Goal: Task Accomplishment & Management: Manage account settings

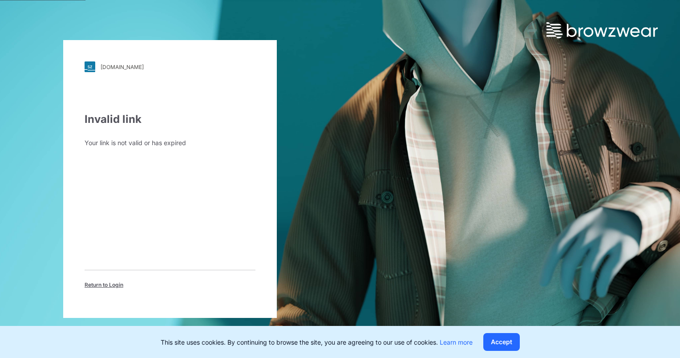
click at [102, 284] on span "Return to Login" at bounding box center [104, 285] width 39 height 8
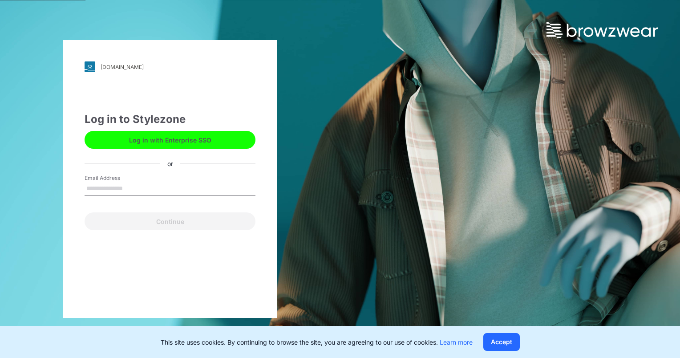
click at [146, 191] on input "Email Address" at bounding box center [170, 188] width 171 height 13
type input "**********"
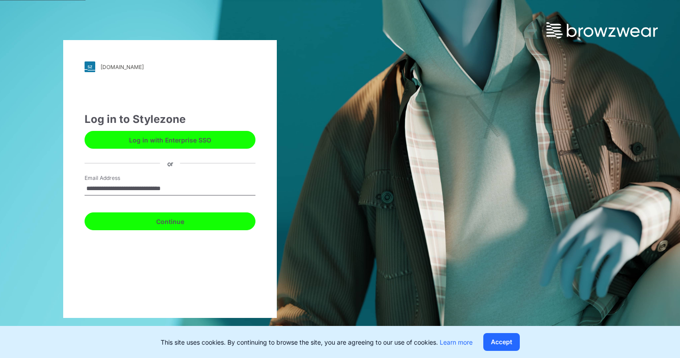
click at [168, 218] on button "Continue" at bounding box center [170, 221] width 171 height 18
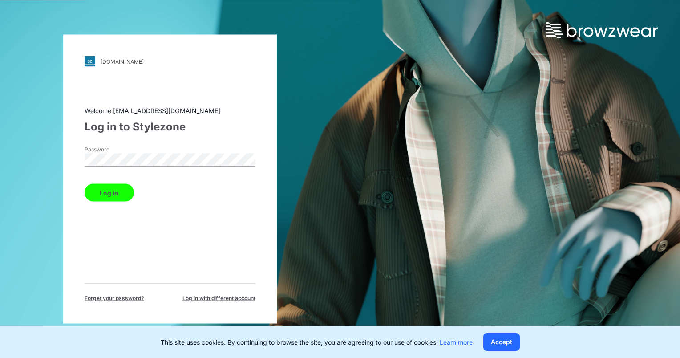
click at [115, 191] on button "Log in" at bounding box center [109, 193] width 49 height 18
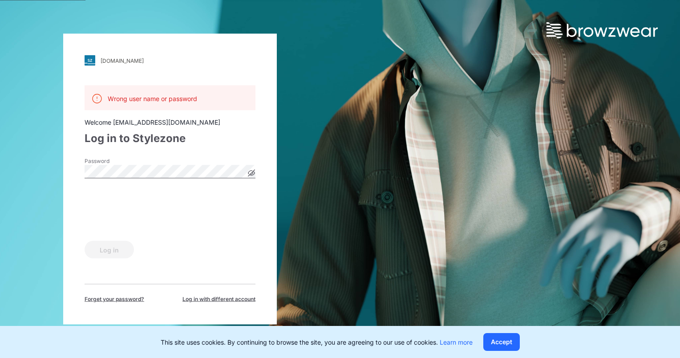
click at [251, 172] on icon at bounding box center [251, 173] width 7 height 7
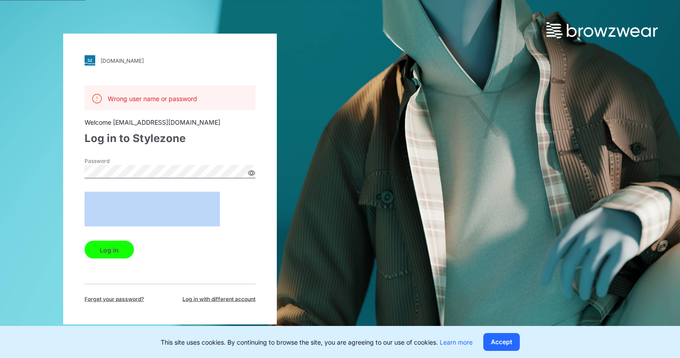
click at [108, 248] on button "Log in" at bounding box center [109, 250] width 49 height 18
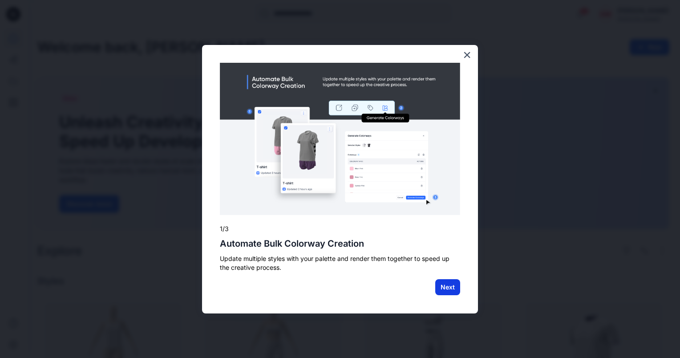
click at [441, 287] on button "Next" at bounding box center [447, 287] width 25 height 16
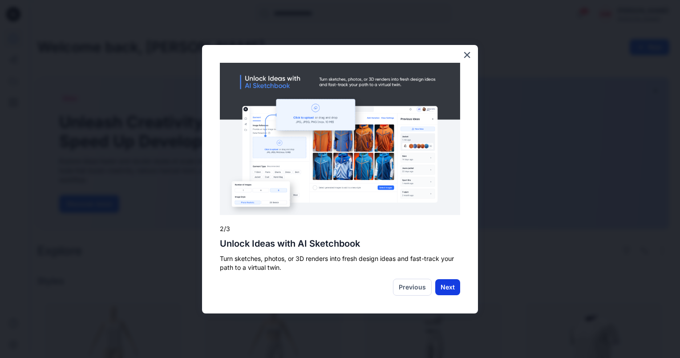
click at [447, 285] on button "Next" at bounding box center [447, 287] width 25 height 16
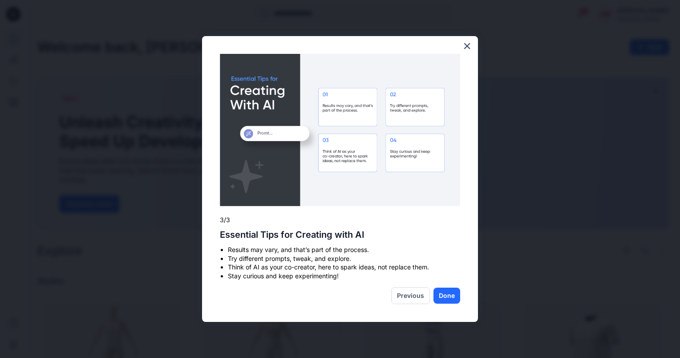
click at [449, 296] on button "Done" at bounding box center [447, 296] width 27 height 16
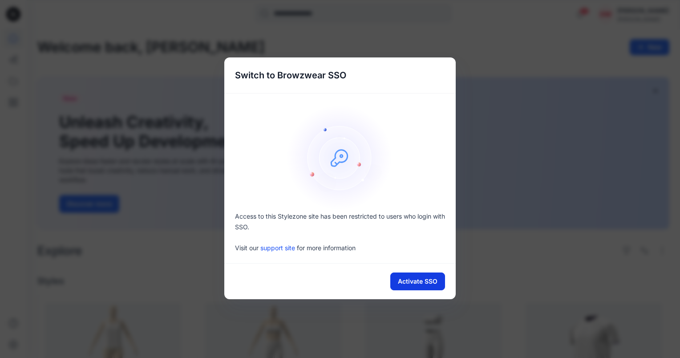
click at [430, 284] on button "Activate SSO" at bounding box center [417, 281] width 55 height 18
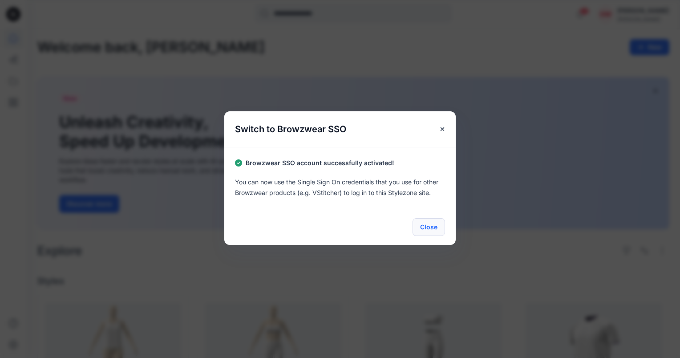
click at [428, 227] on button "Close" at bounding box center [429, 227] width 32 height 18
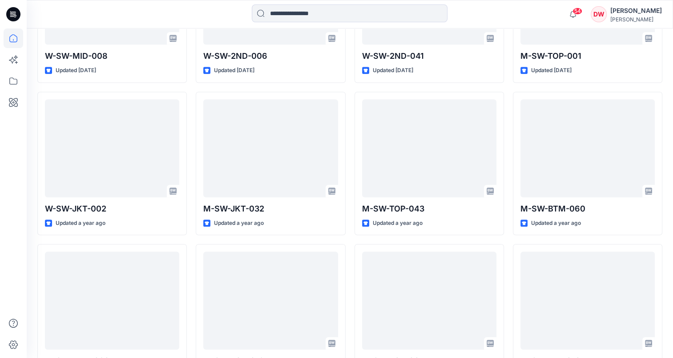
scroll to position [3436, 0]
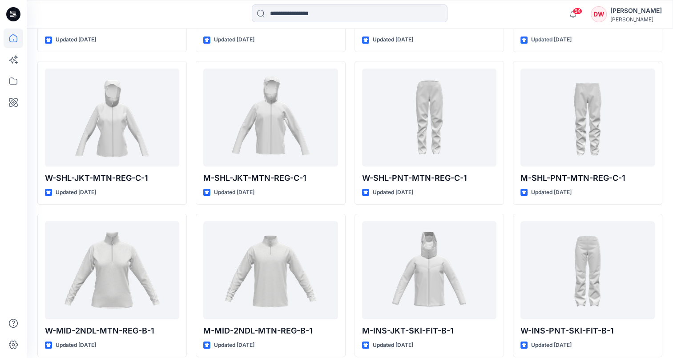
click at [618, 12] on div "[PERSON_NAME]" at bounding box center [637, 10] width 52 height 11
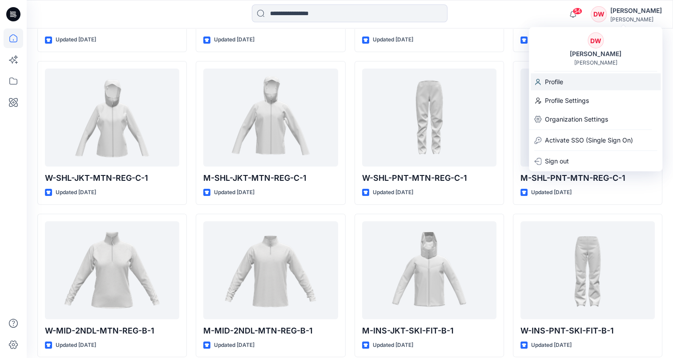
click at [571, 86] on div "Profile" at bounding box center [596, 81] width 130 height 17
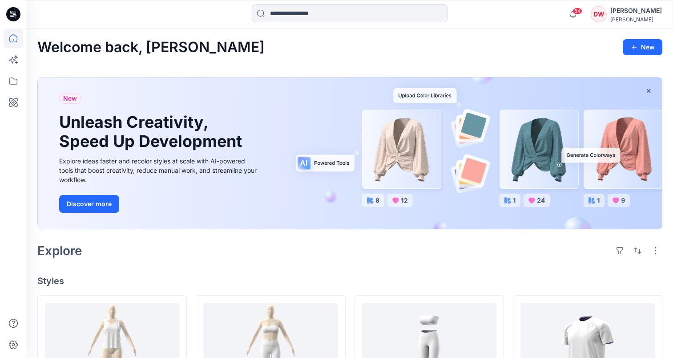
click at [618, 16] on div "[PERSON_NAME]" at bounding box center [637, 19] width 52 height 7
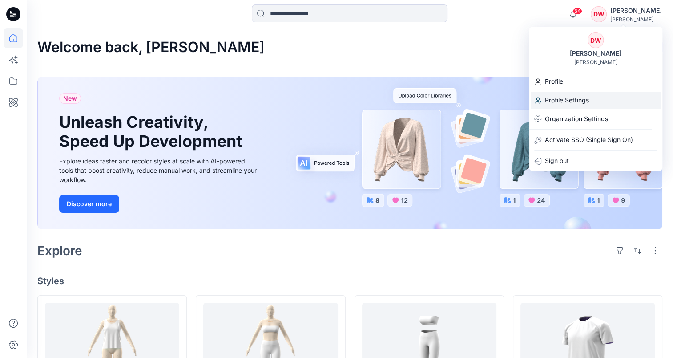
click at [577, 102] on p "Profile Settings" at bounding box center [567, 100] width 44 height 17
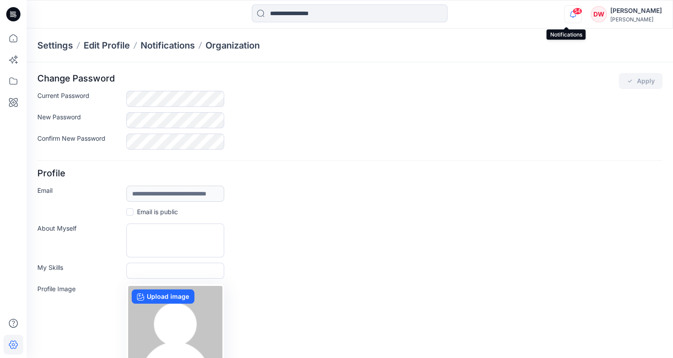
click at [570, 16] on icon "button" at bounding box center [573, 14] width 6 height 6
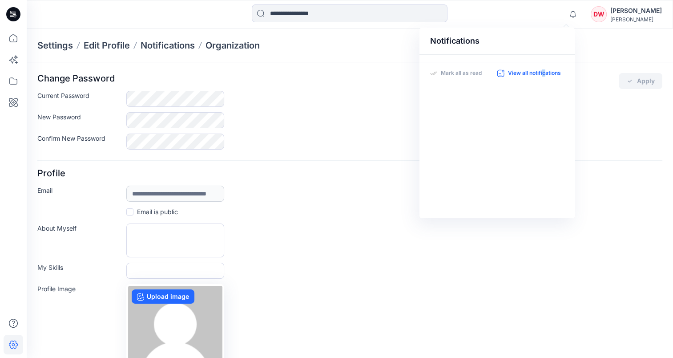
click at [544, 76] on p "View all notifications" at bounding box center [534, 73] width 53 height 8
